Goal: Answer question/provide support: Share knowledge or assist other users

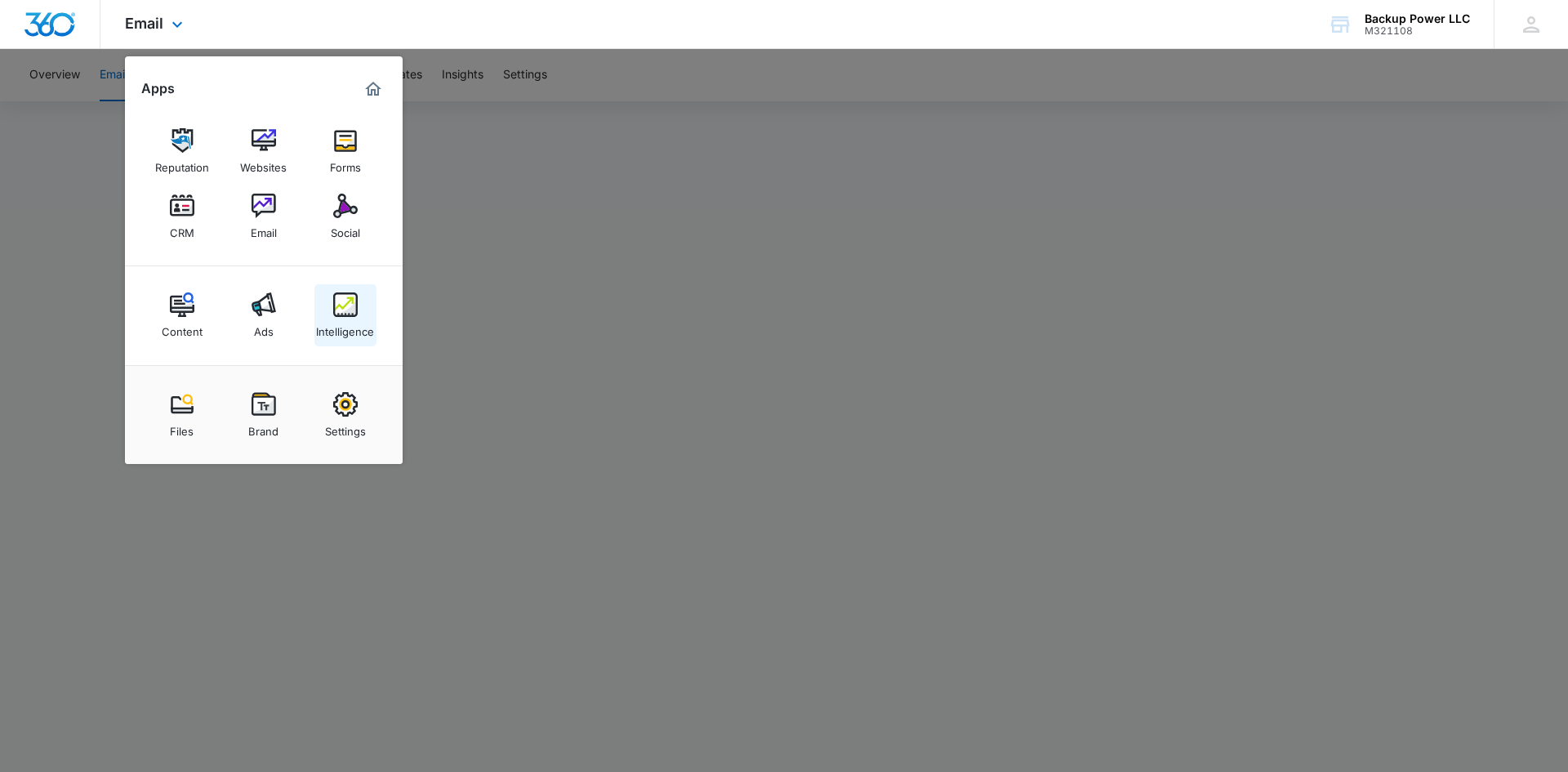
click at [343, 305] on img at bounding box center [345, 305] width 25 height 25
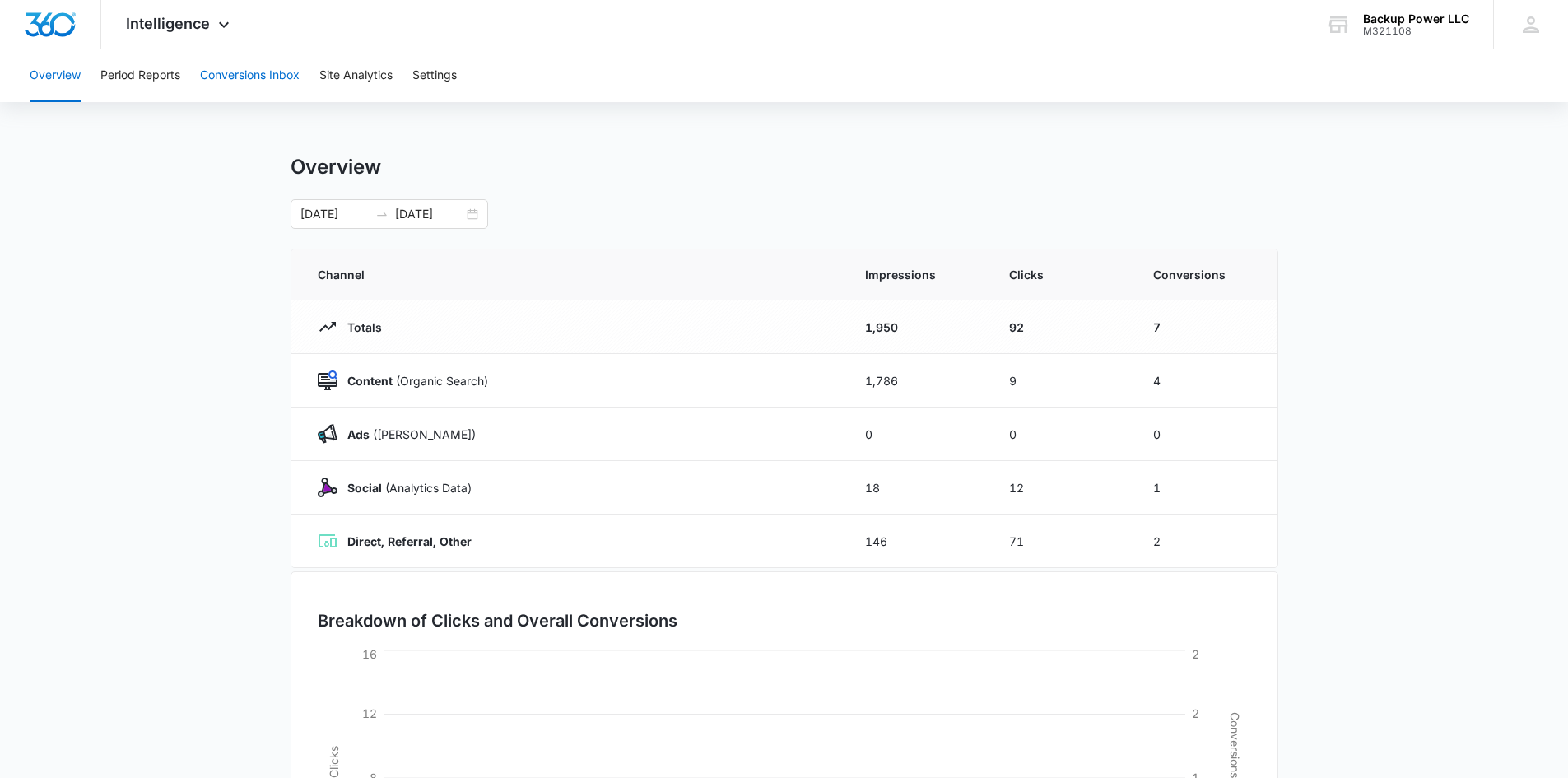
click at [262, 75] on button "Conversions Inbox" at bounding box center [250, 76] width 100 height 53
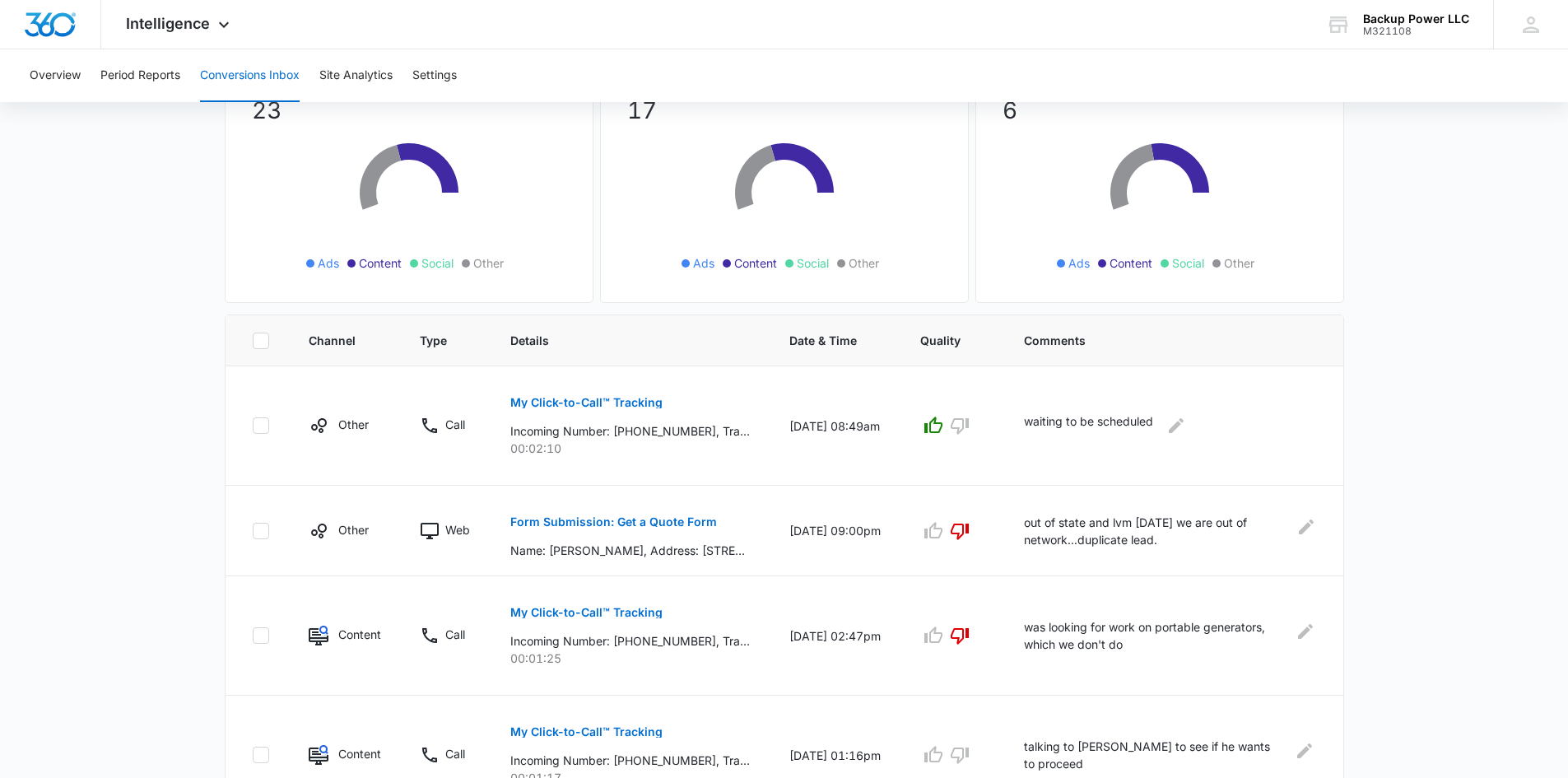
scroll to position [165, 0]
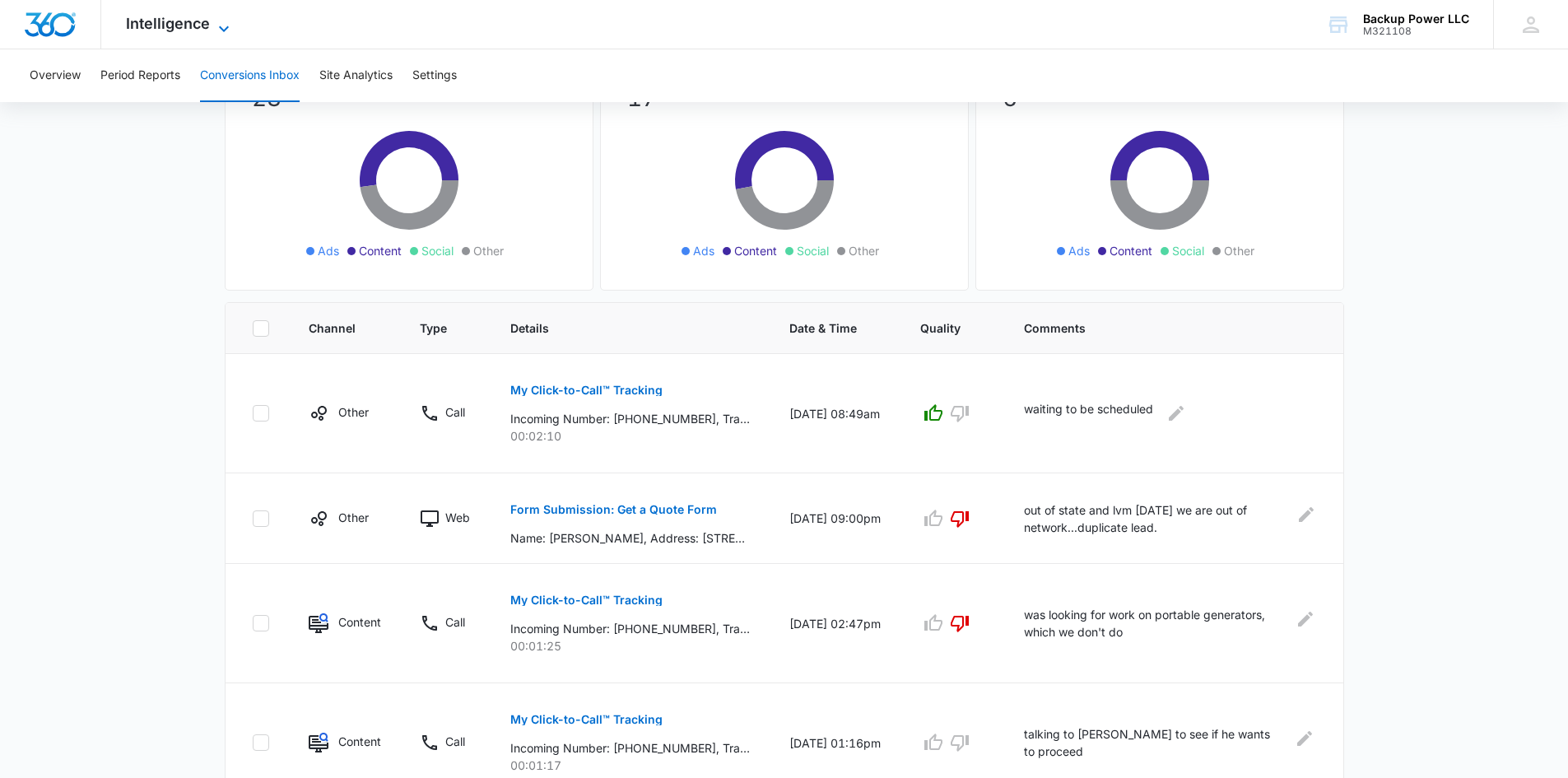
click at [163, 15] on span "Intelligence" at bounding box center [167, 23] width 84 height 17
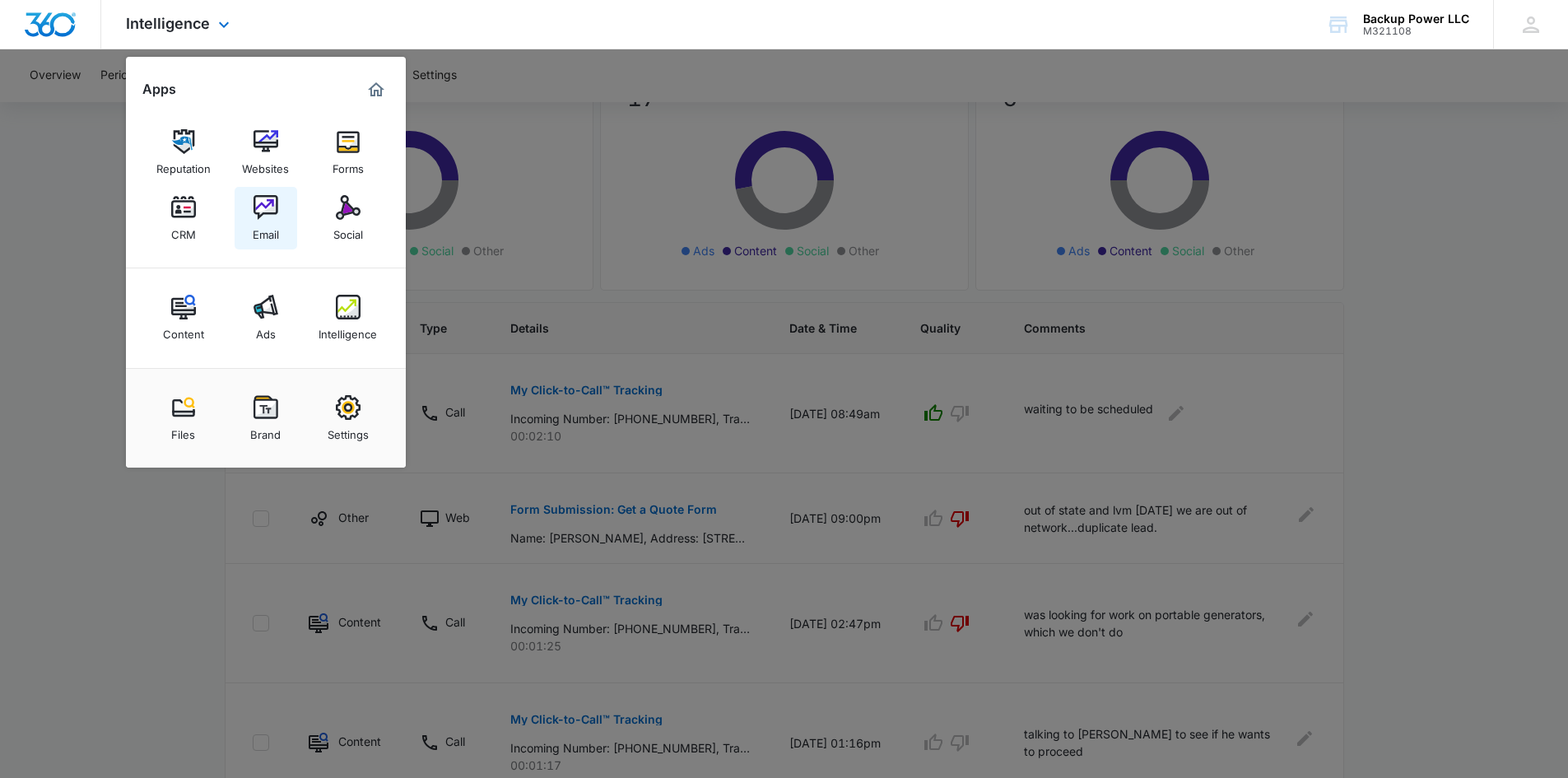
click at [274, 227] on div "Email" at bounding box center [266, 230] width 26 height 21
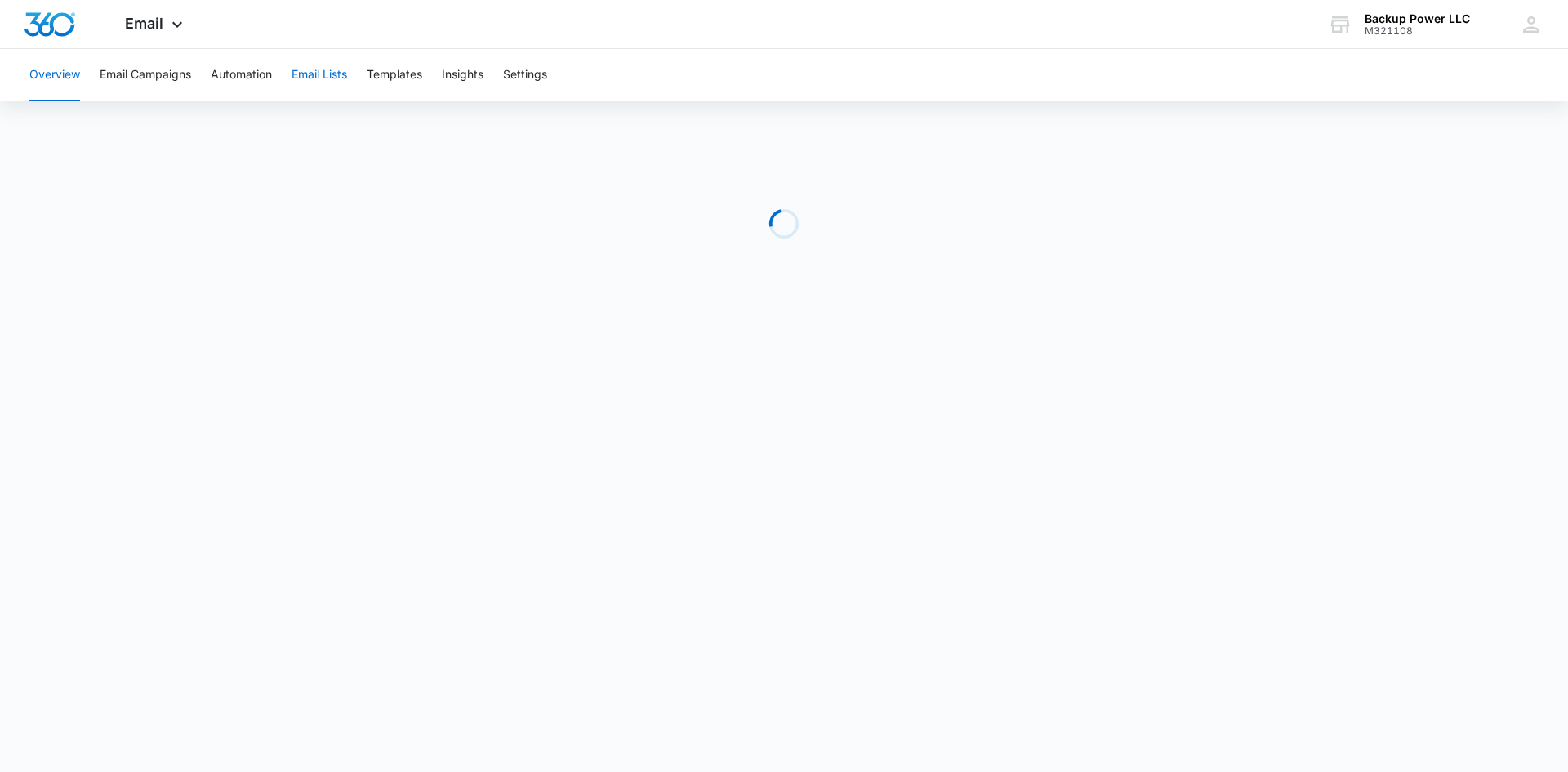
click at [338, 81] on button "Email Lists" at bounding box center [319, 76] width 55 height 53
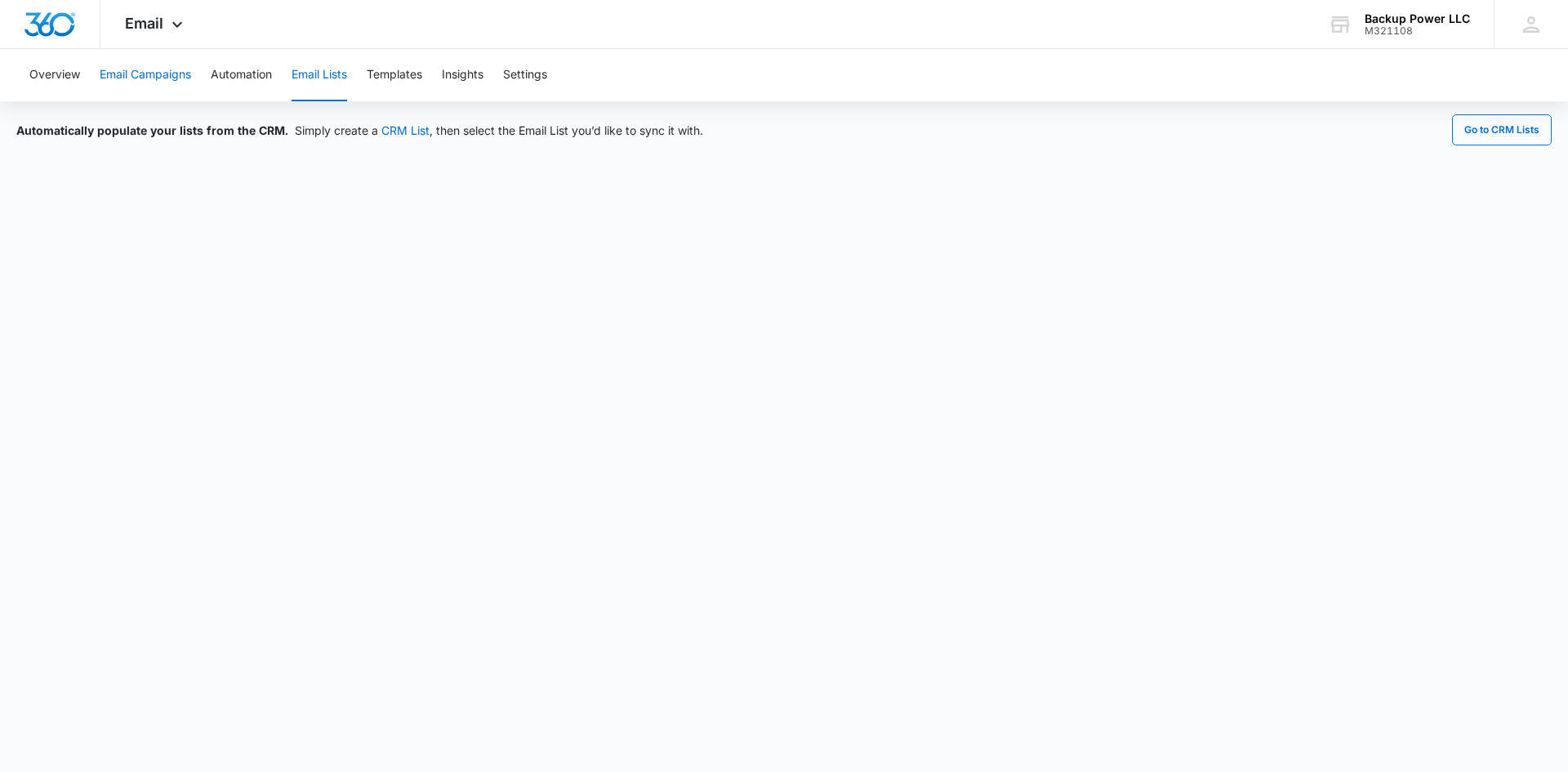
click at [170, 72] on button "Email Campaigns" at bounding box center [145, 76] width 92 height 53
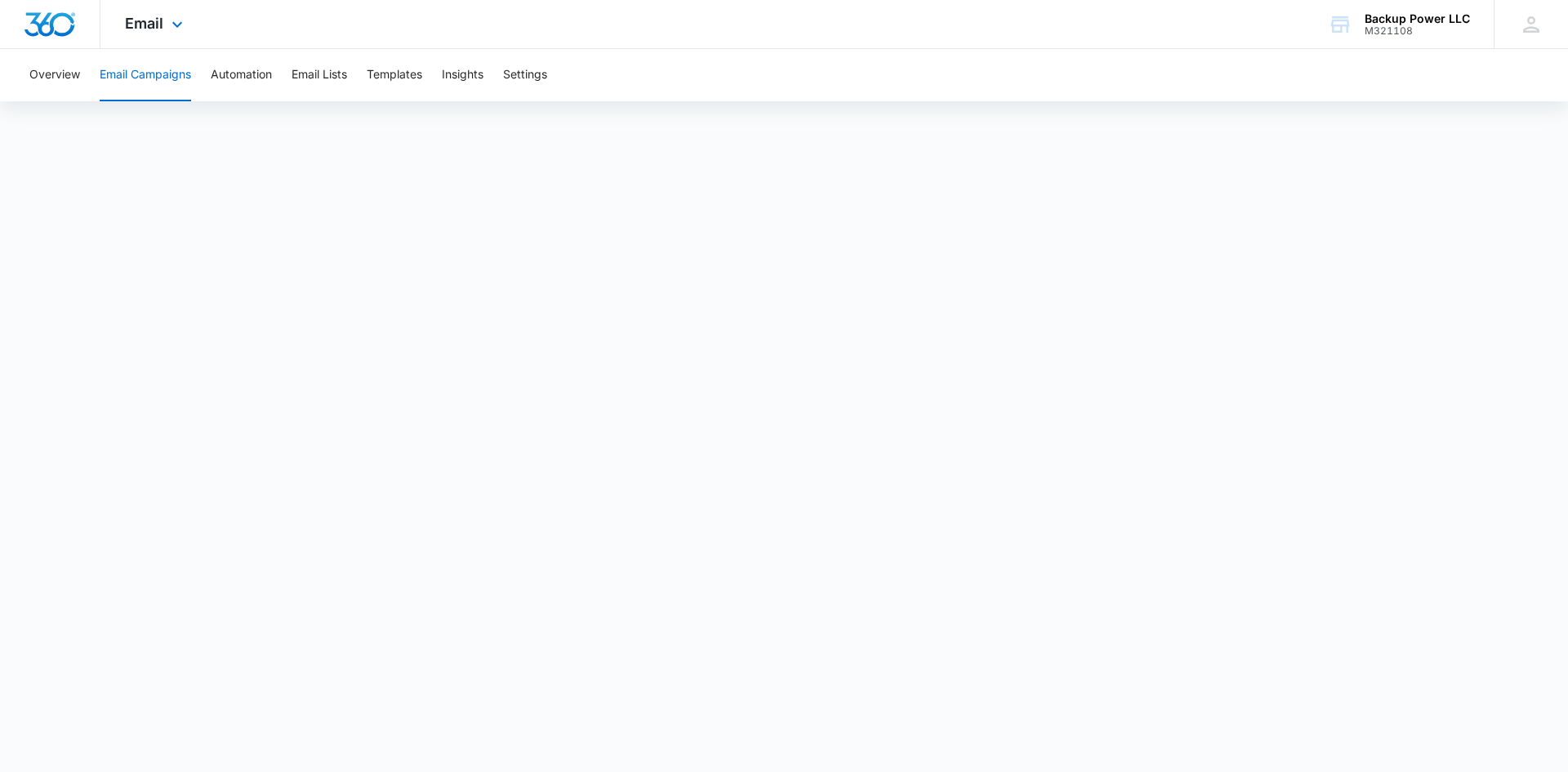
click at [165, 22] on div "Email Apps Reputation Websites Forms CRM Email Social Content Ads Intelligence …" at bounding box center [155, 24] width 111 height 48
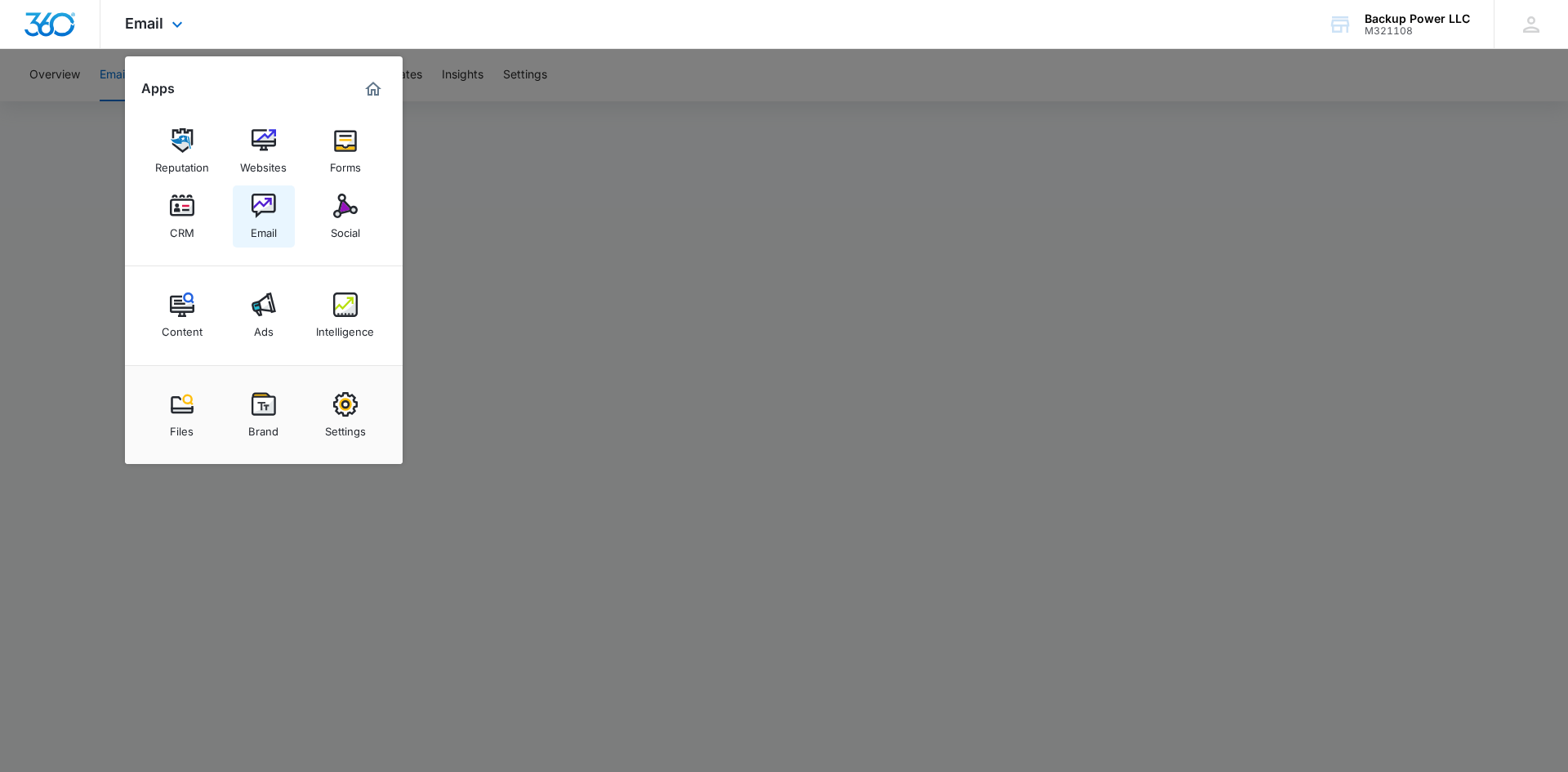
click at [276, 224] on div "Email" at bounding box center [264, 228] width 26 height 21
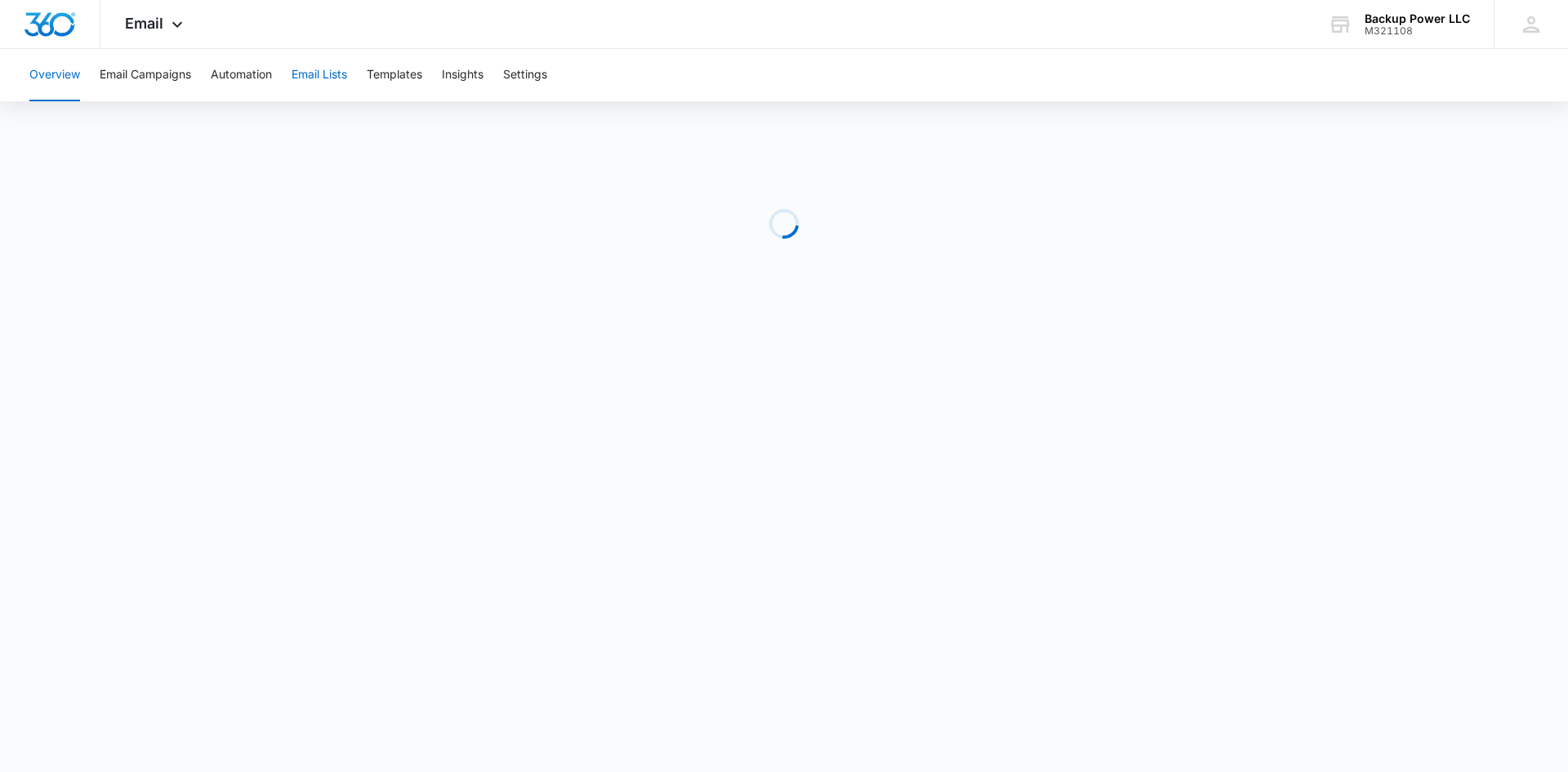
click at [310, 75] on button "Email Lists" at bounding box center [319, 76] width 55 height 53
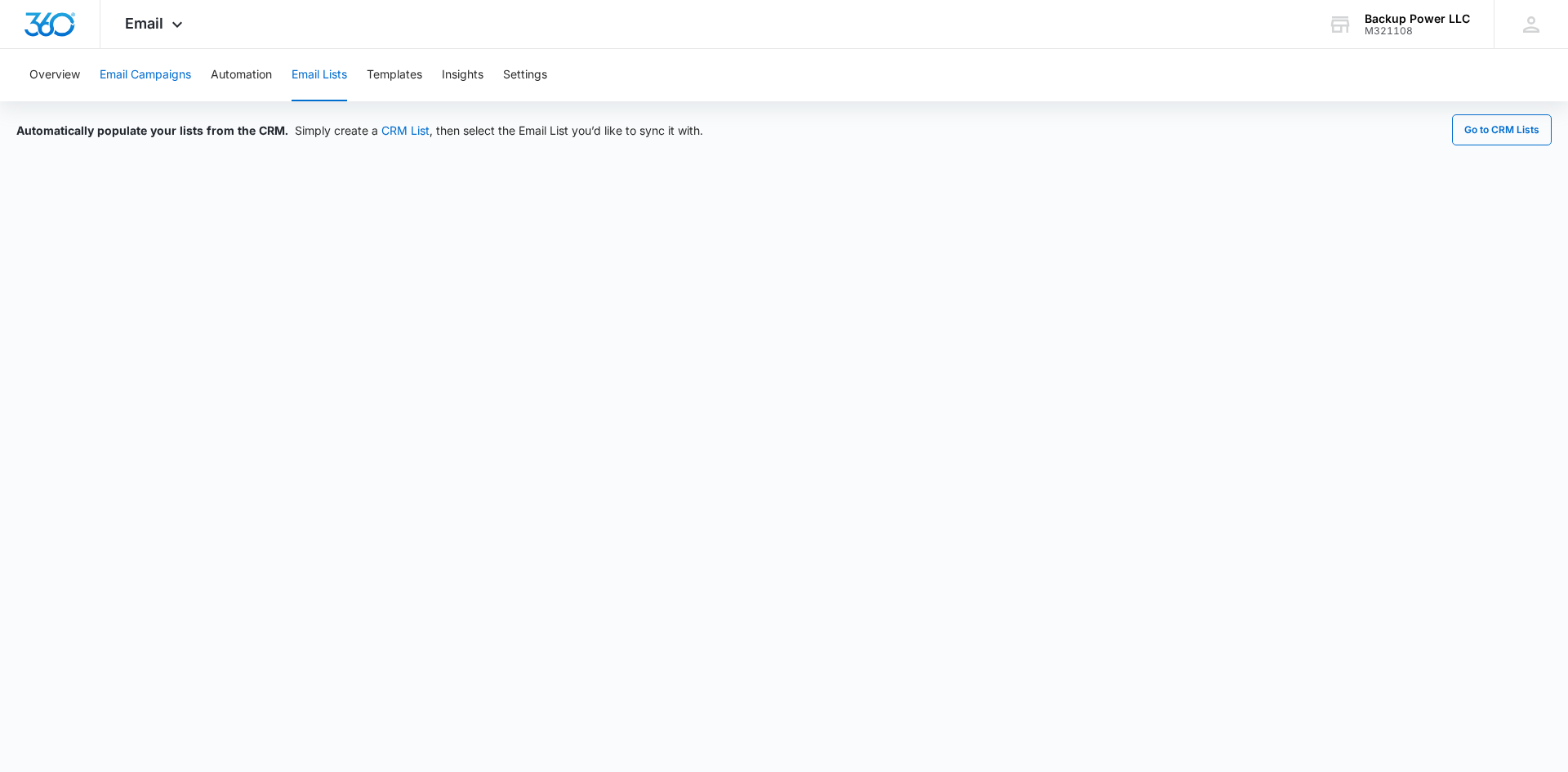
click at [158, 72] on button "Email Campaigns" at bounding box center [145, 76] width 92 height 53
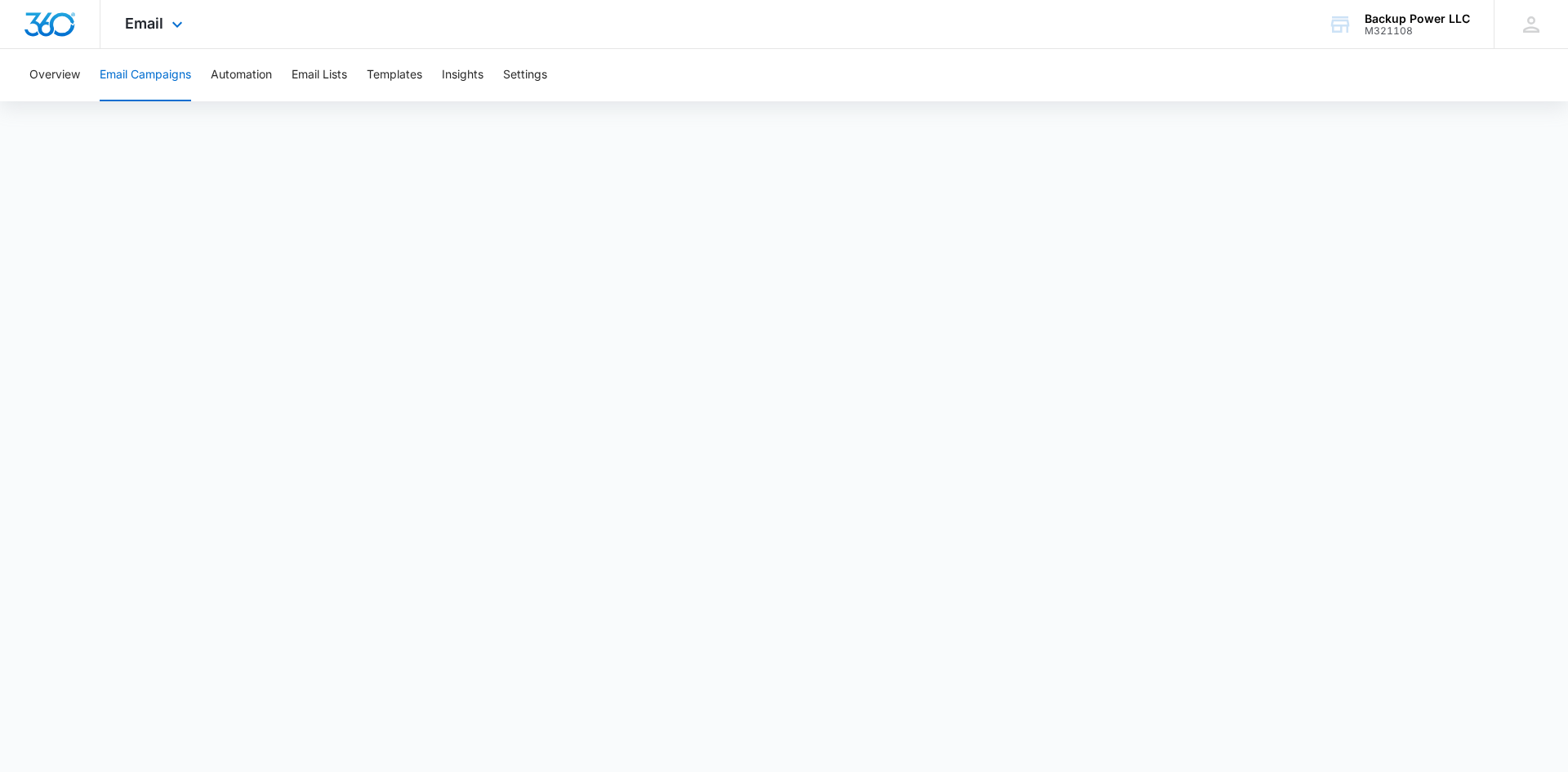
click at [178, 35] on div "Email Apps Reputation Websites Forms CRM Email Social Content Ads Intelligence …" at bounding box center [155, 24] width 111 height 48
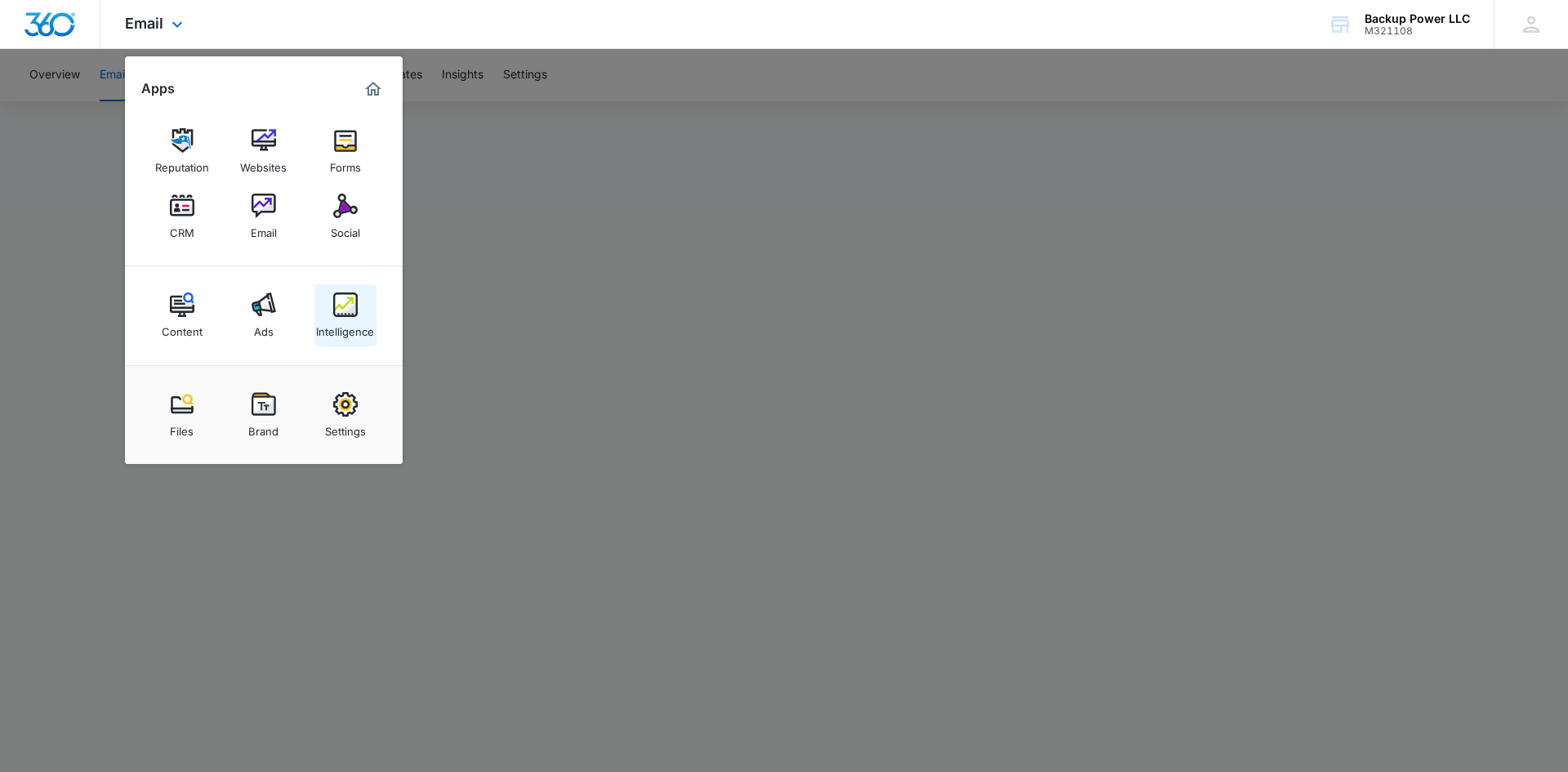
click at [344, 332] on div "Intelligence" at bounding box center [345, 327] width 58 height 21
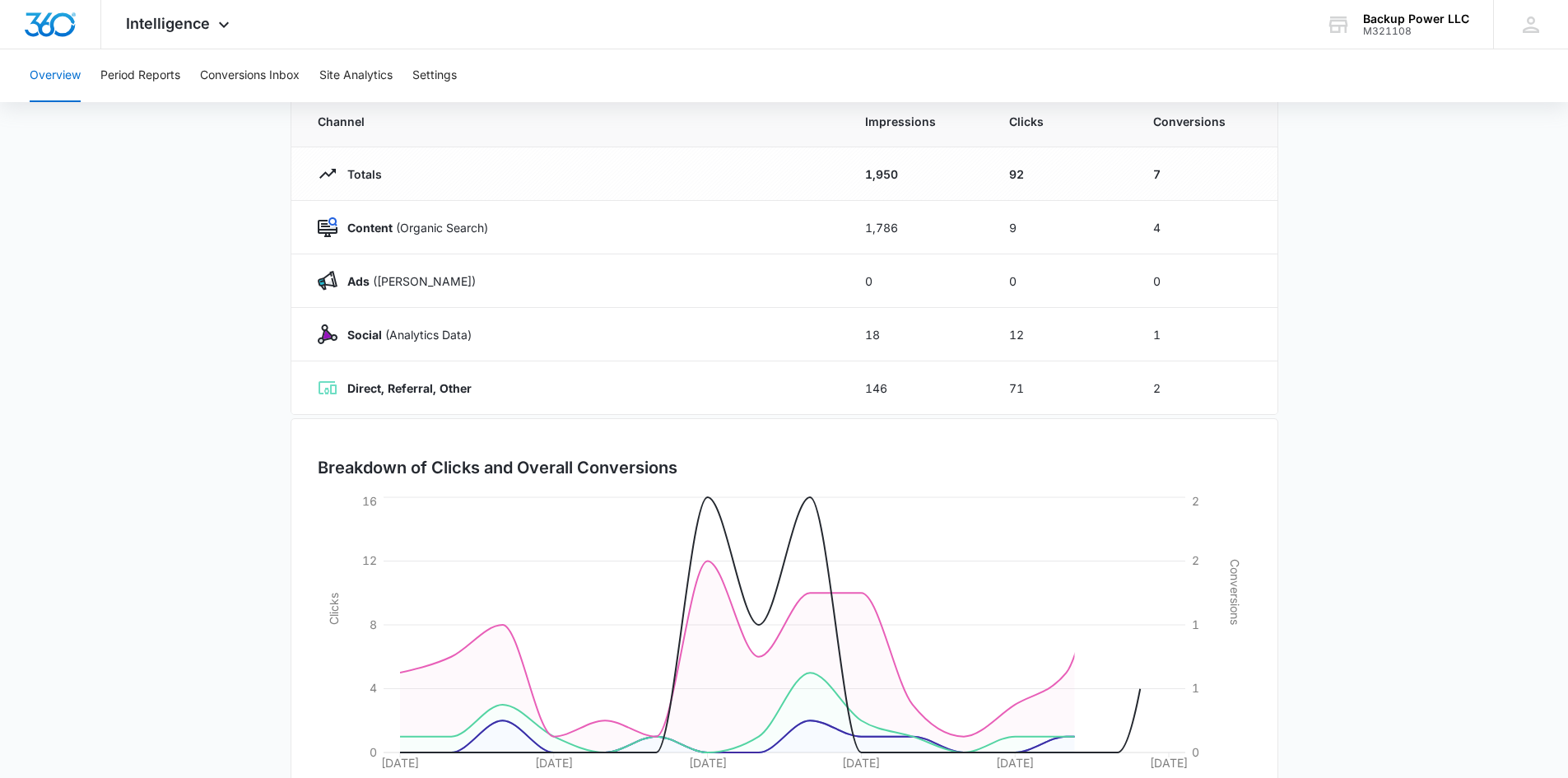
scroll to position [241, 0]
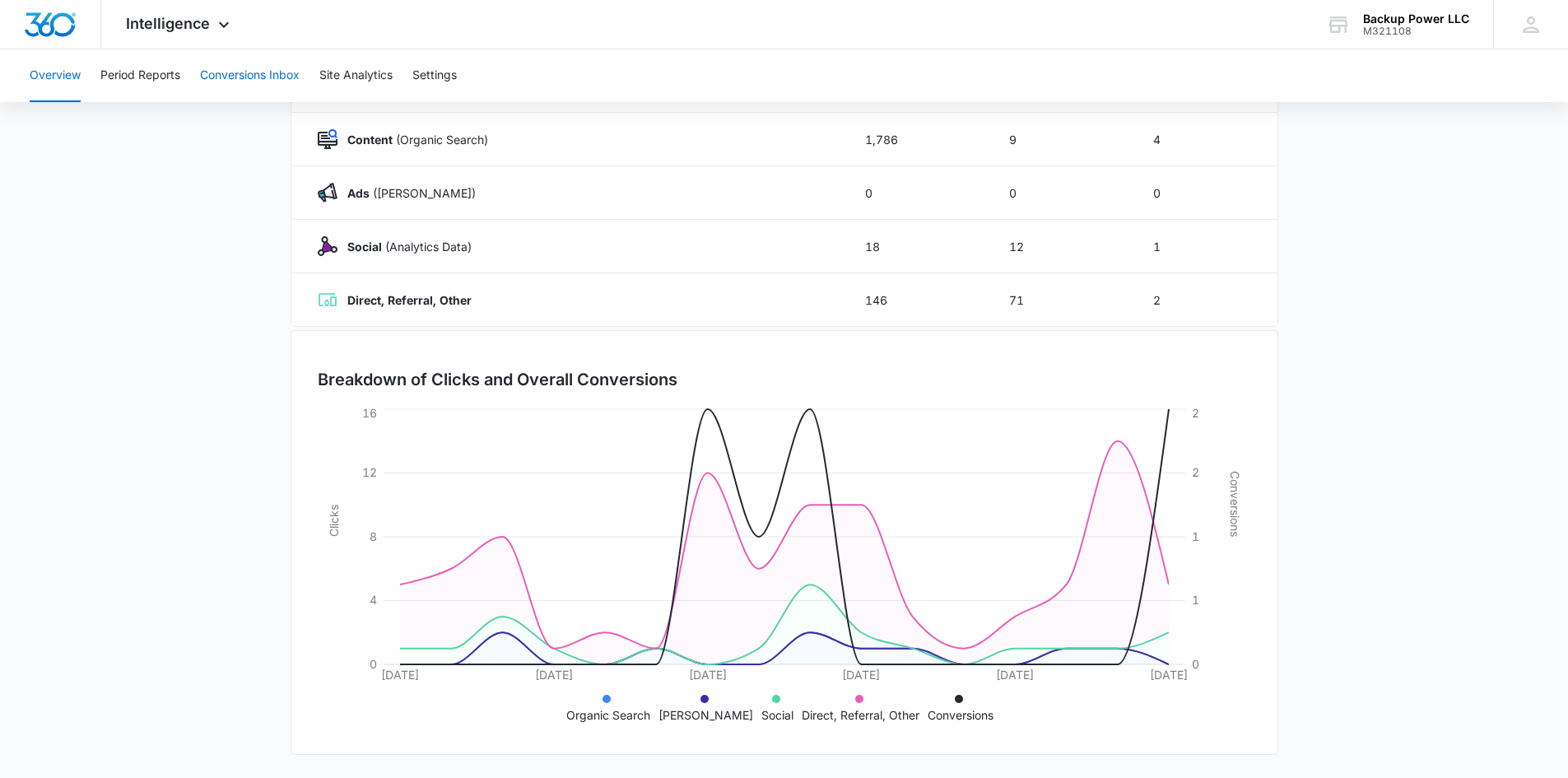
click at [212, 78] on button "Conversions Inbox" at bounding box center [250, 76] width 100 height 53
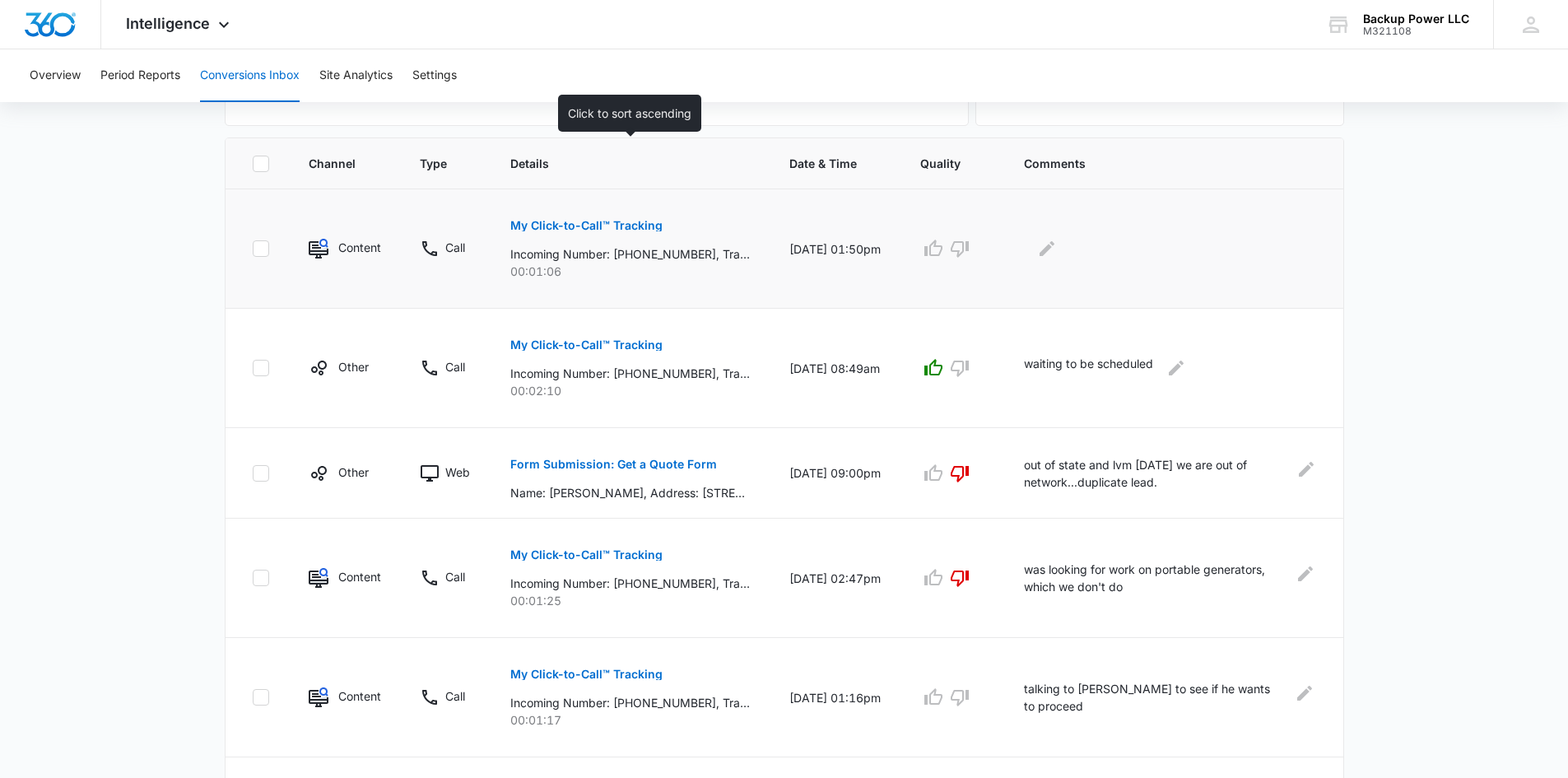
scroll to position [247, 0]
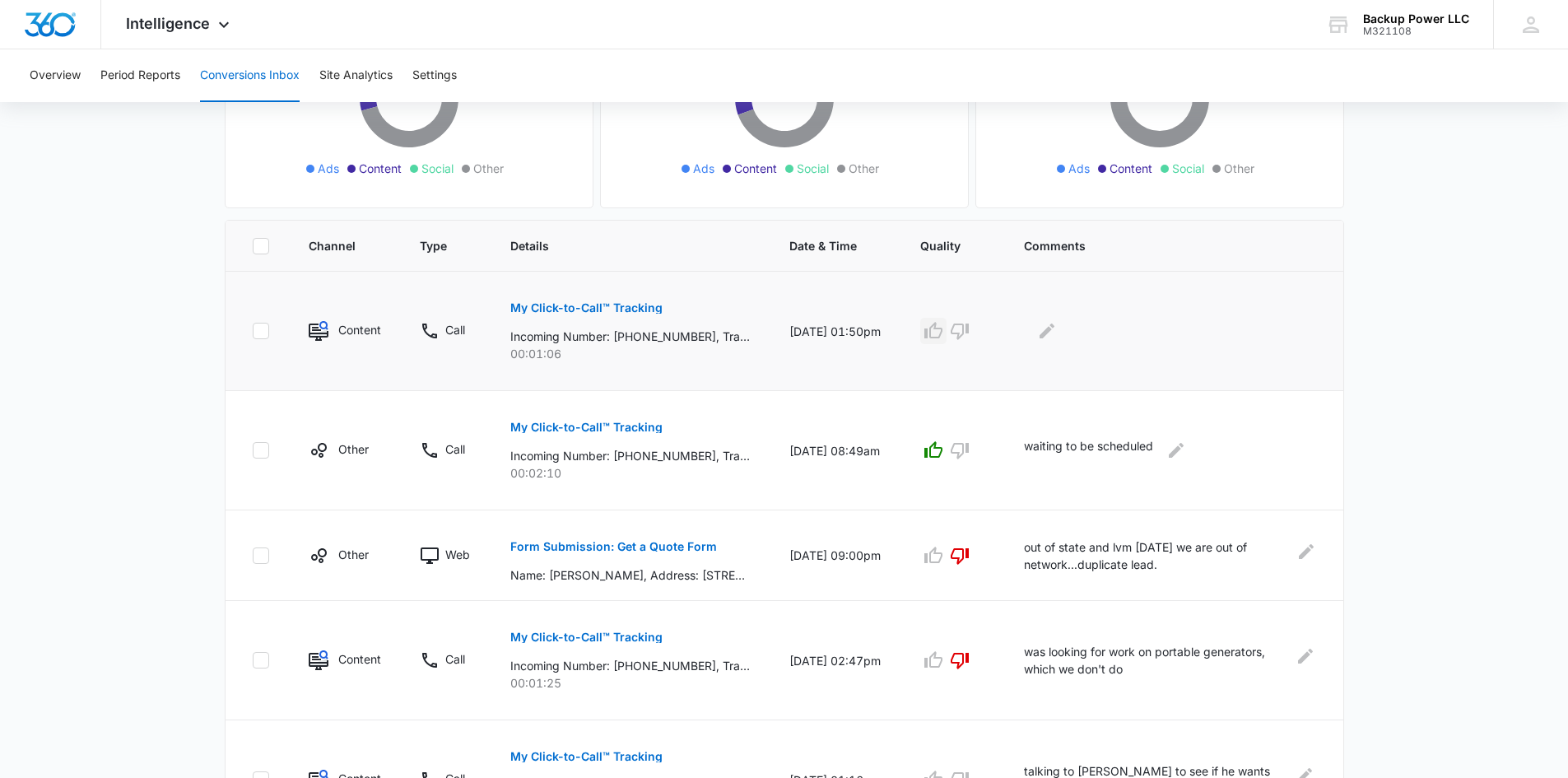
click at [943, 333] on icon "button" at bounding box center [933, 331] width 20 height 20
click at [1054, 328] on icon "Edit Comments" at bounding box center [1046, 330] width 15 height 15
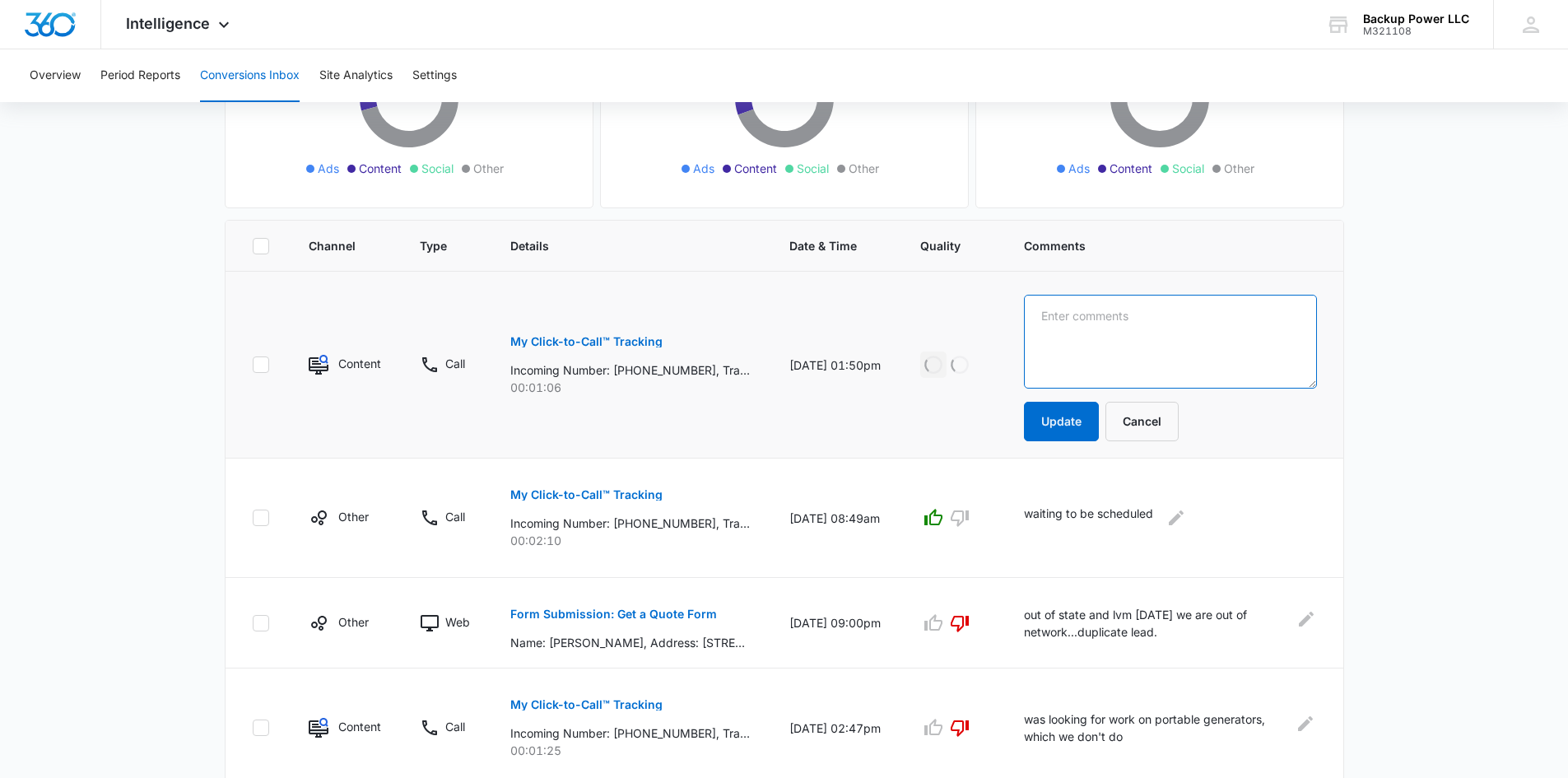
click at [1105, 319] on textarea at bounding box center [1170, 342] width 292 height 94
type textarea "possible commercial job..shared with Jerod to discuss"
click at [1077, 410] on button "Update" at bounding box center [1061, 421] width 75 height 39
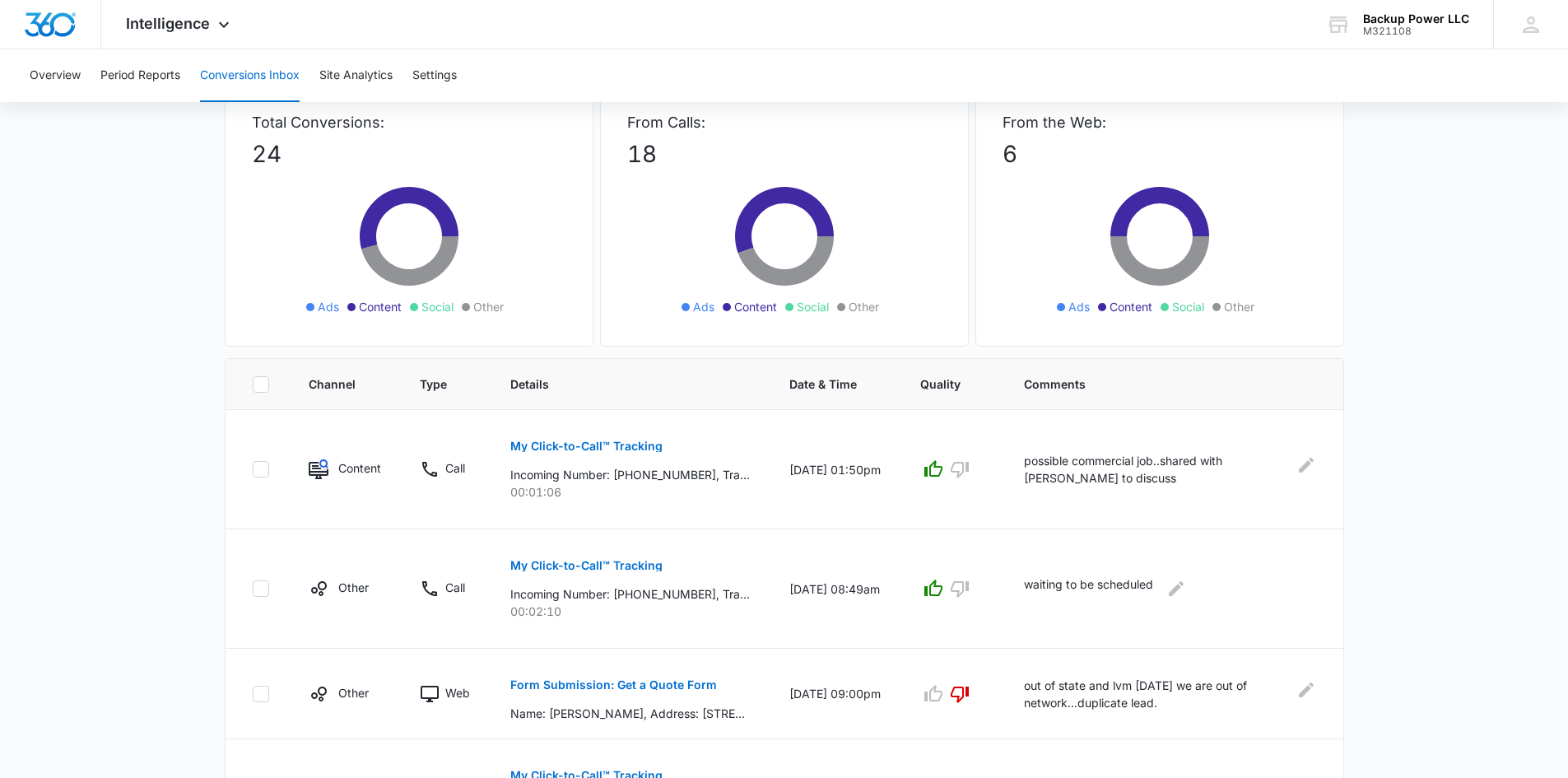
scroll to position [247, 0]
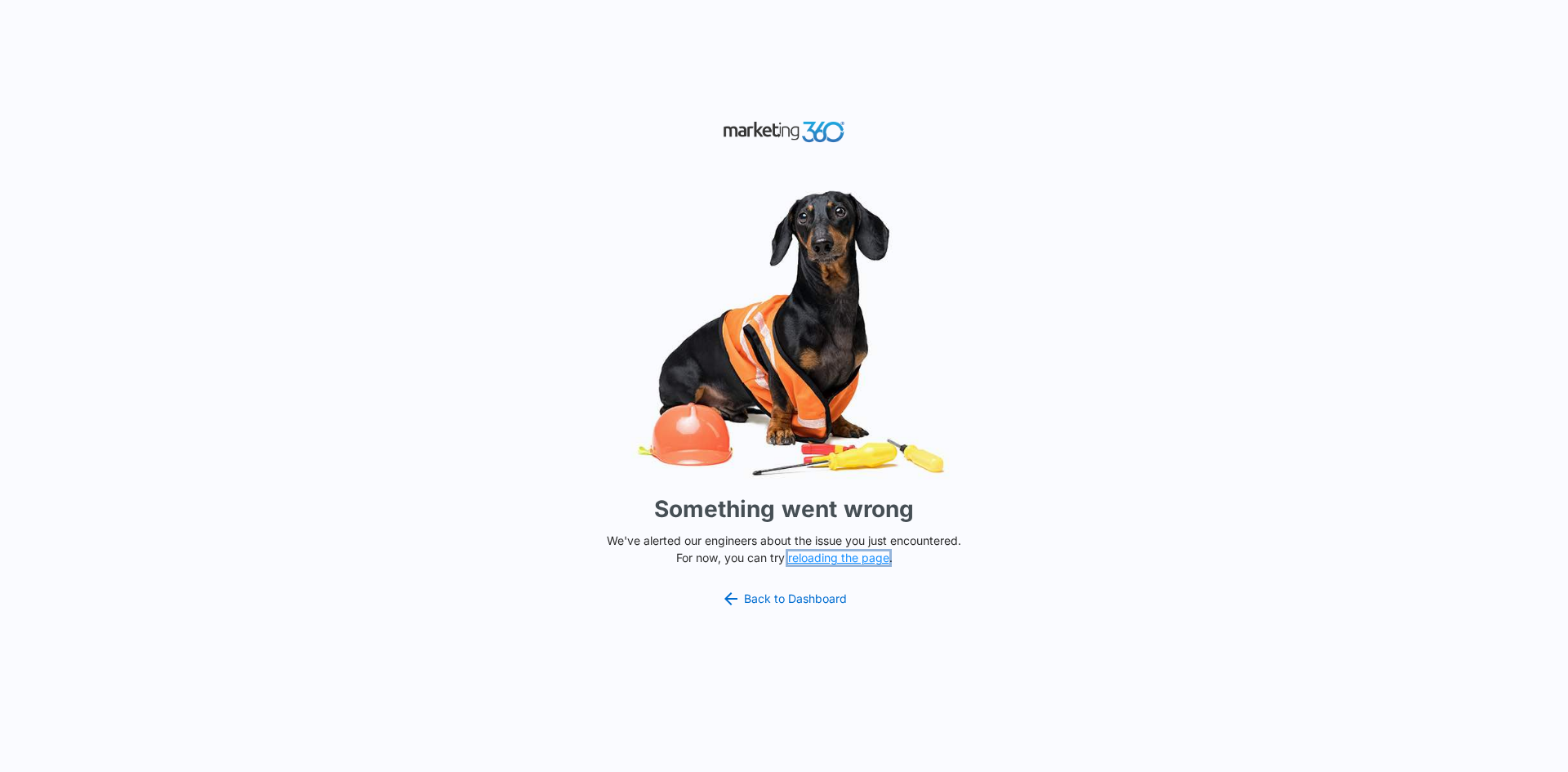
click at [851, 561] on button "reloading the page" at bounding box center [838, 557] width 101 height 13
